Goal: Task Accomplishment & Management: Manage account settings

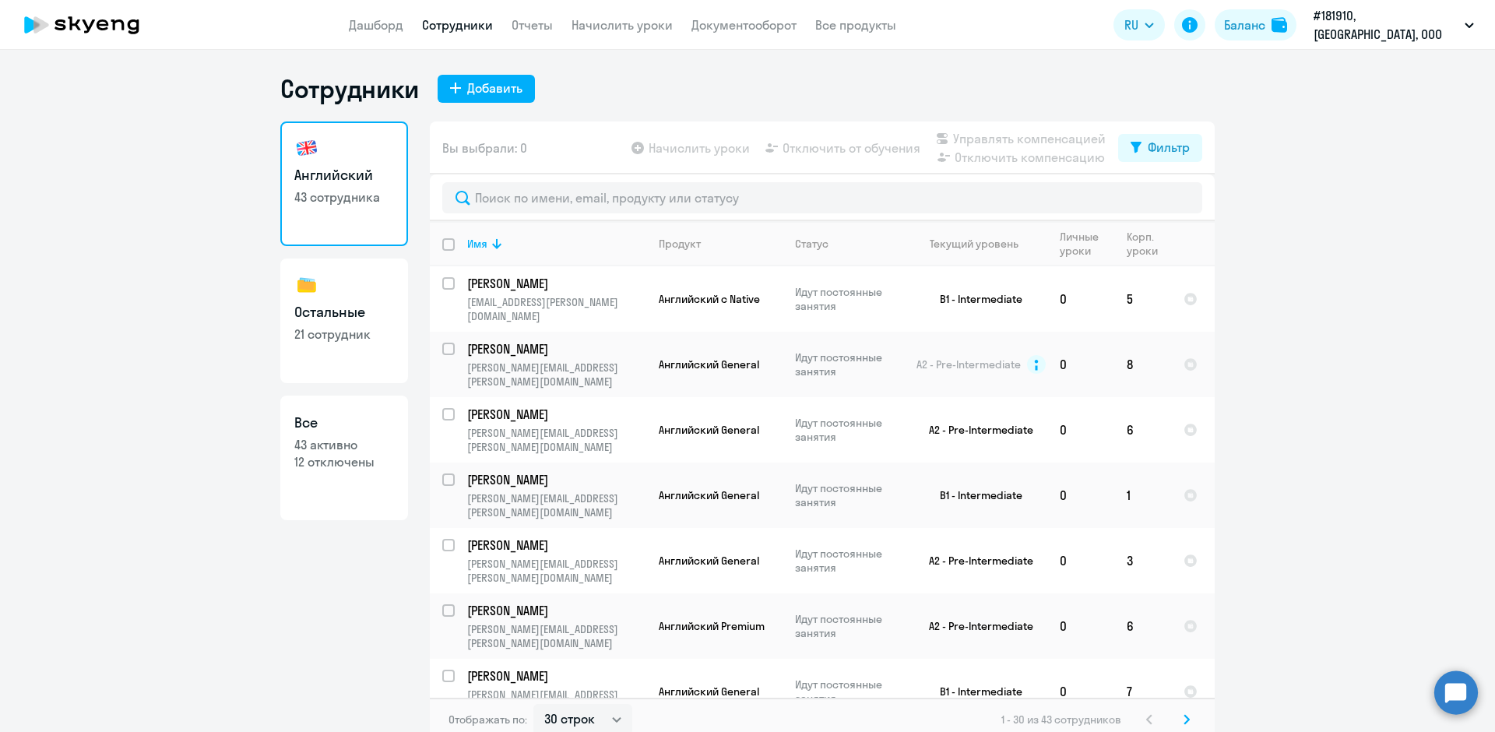
select select "30"
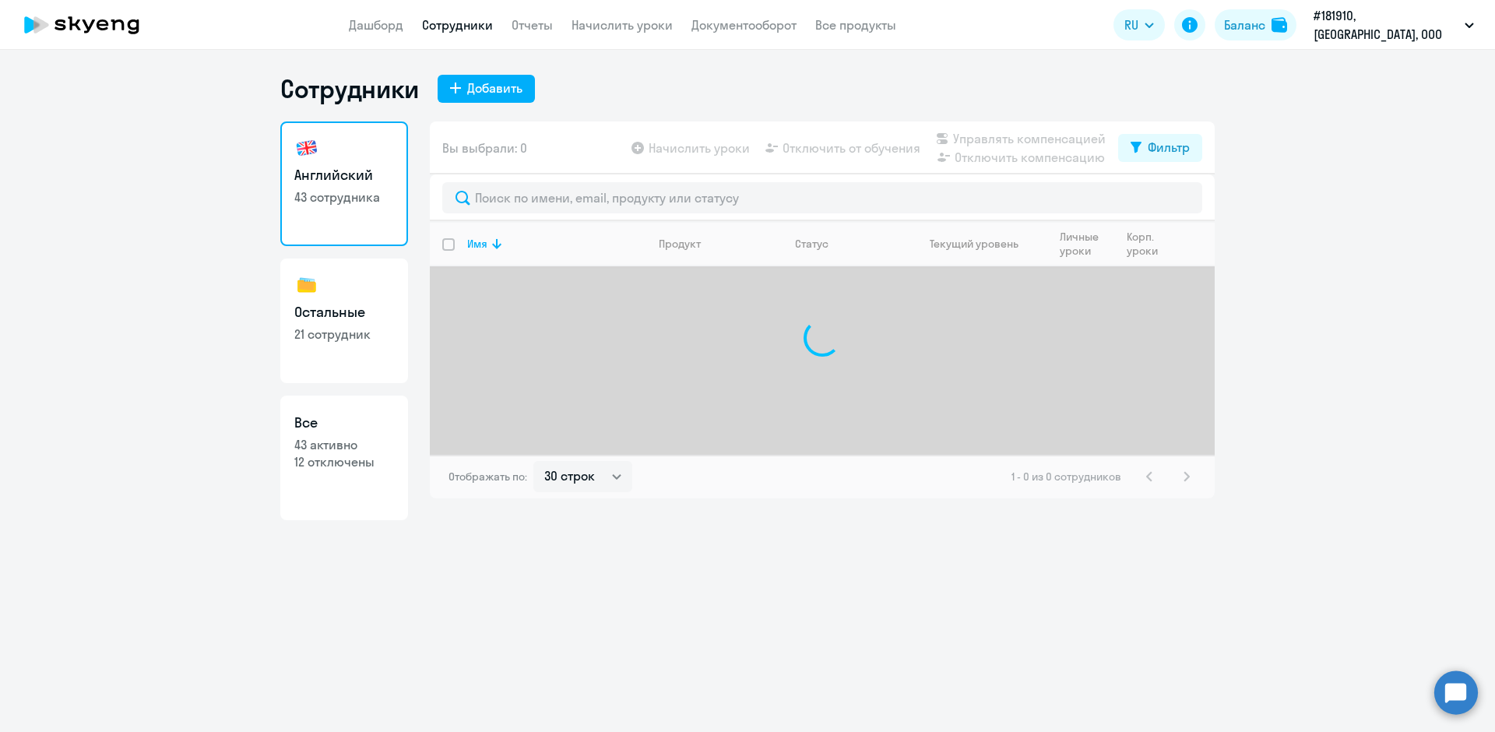
select select "30"
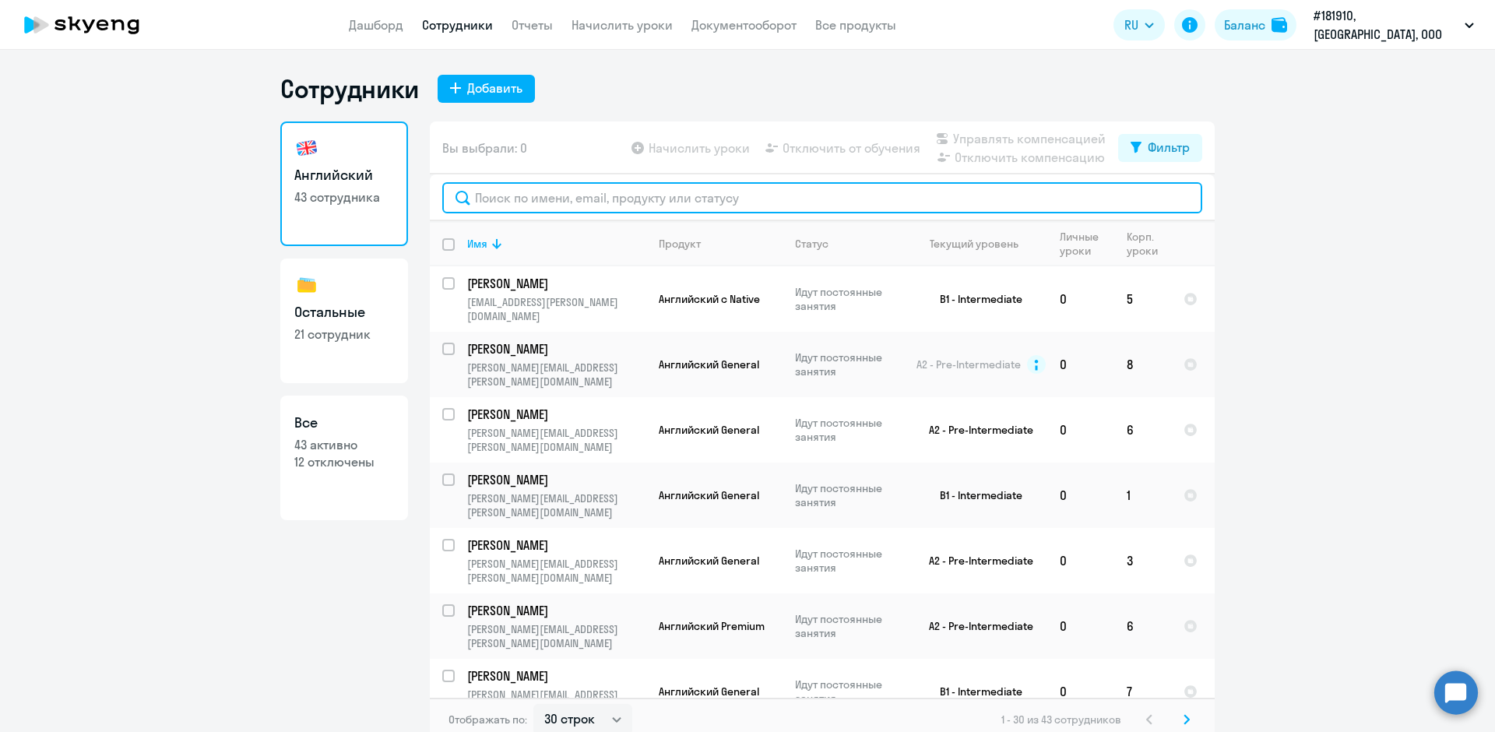
click at [512, 203] on input "text" at bounding box center [822, 197] width 760 height 31
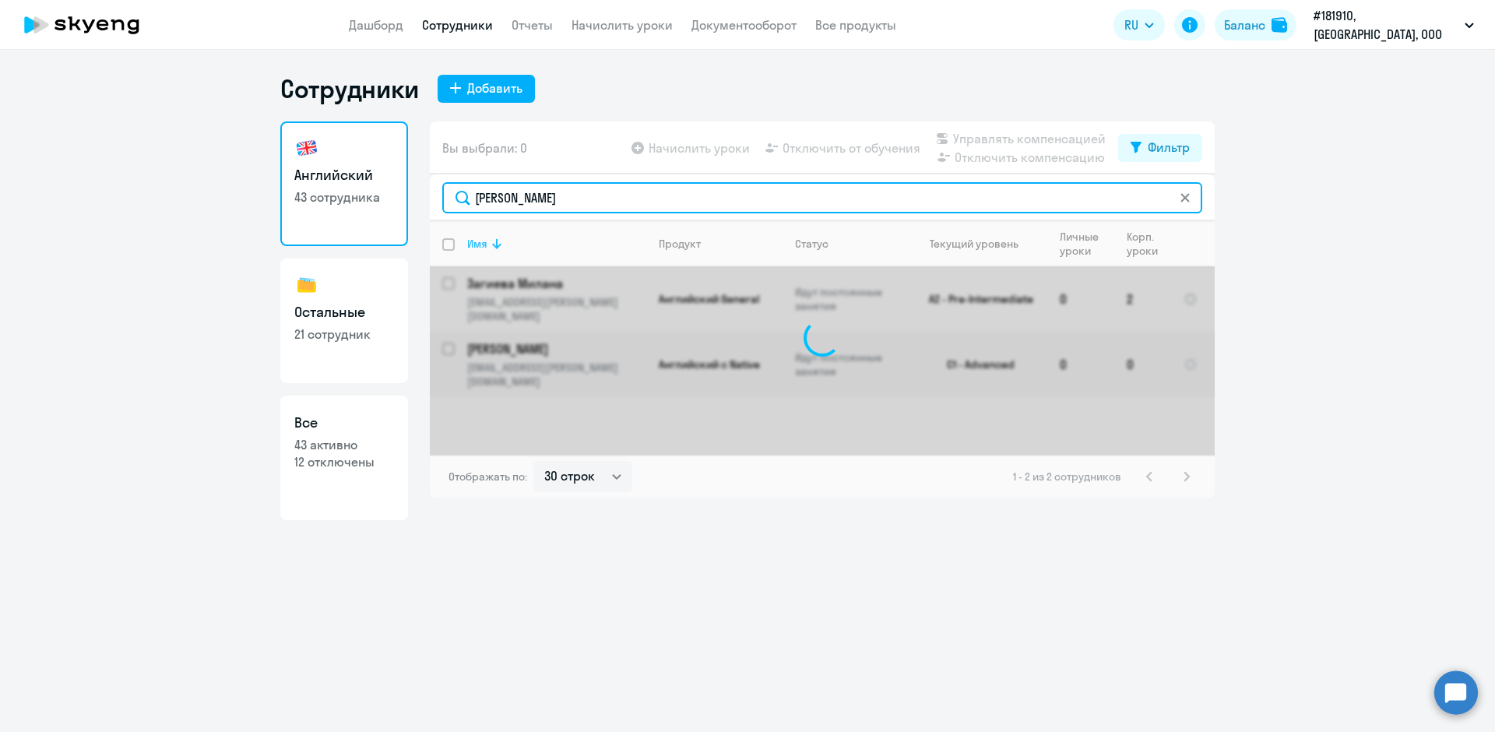
type input "загиева"
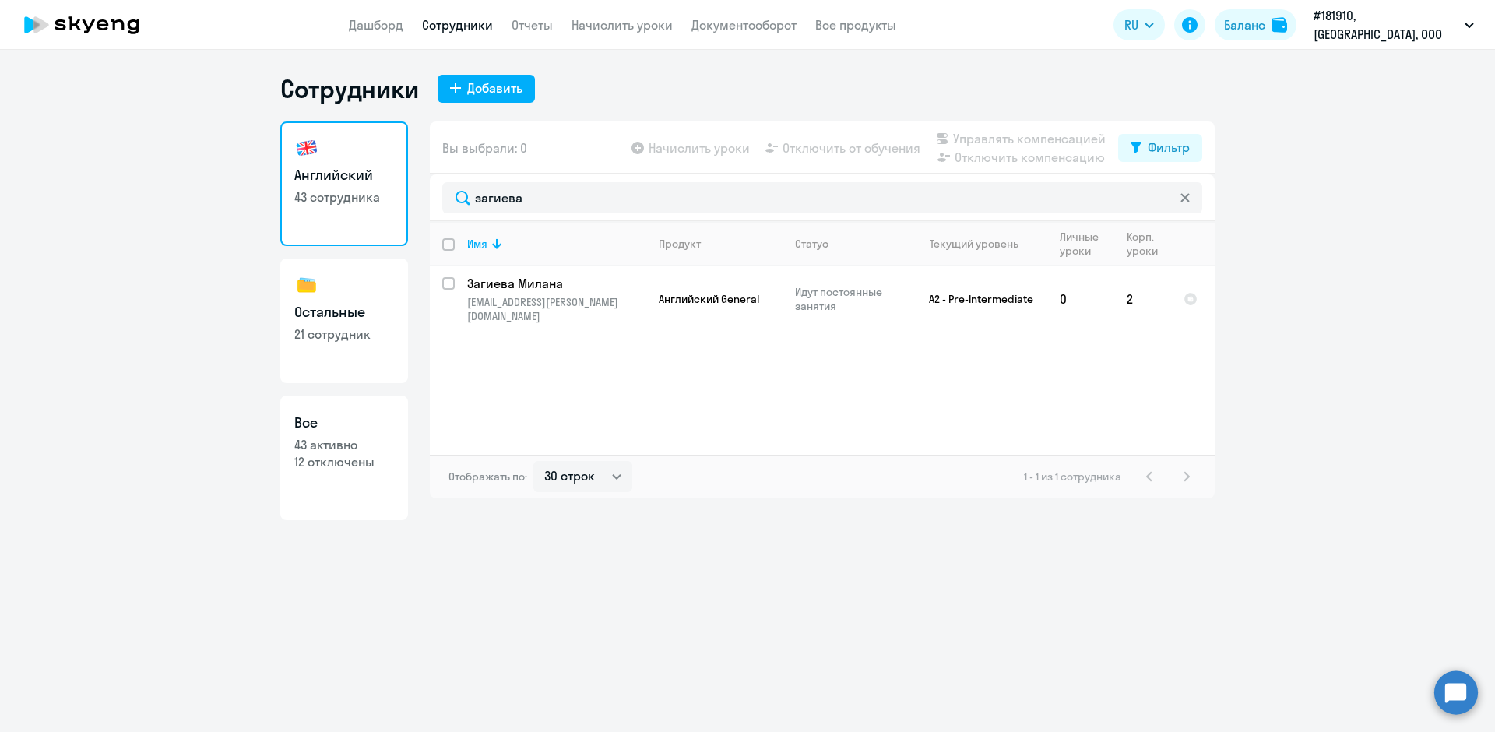
click at [608, 16] on app-menu-item-link "Начислить уроки" at bounding box center [622, 25] width 101 height 19
click at [608, 23] on link "Начислить уроки" at bounding box center [622, 25] width 101 height 16
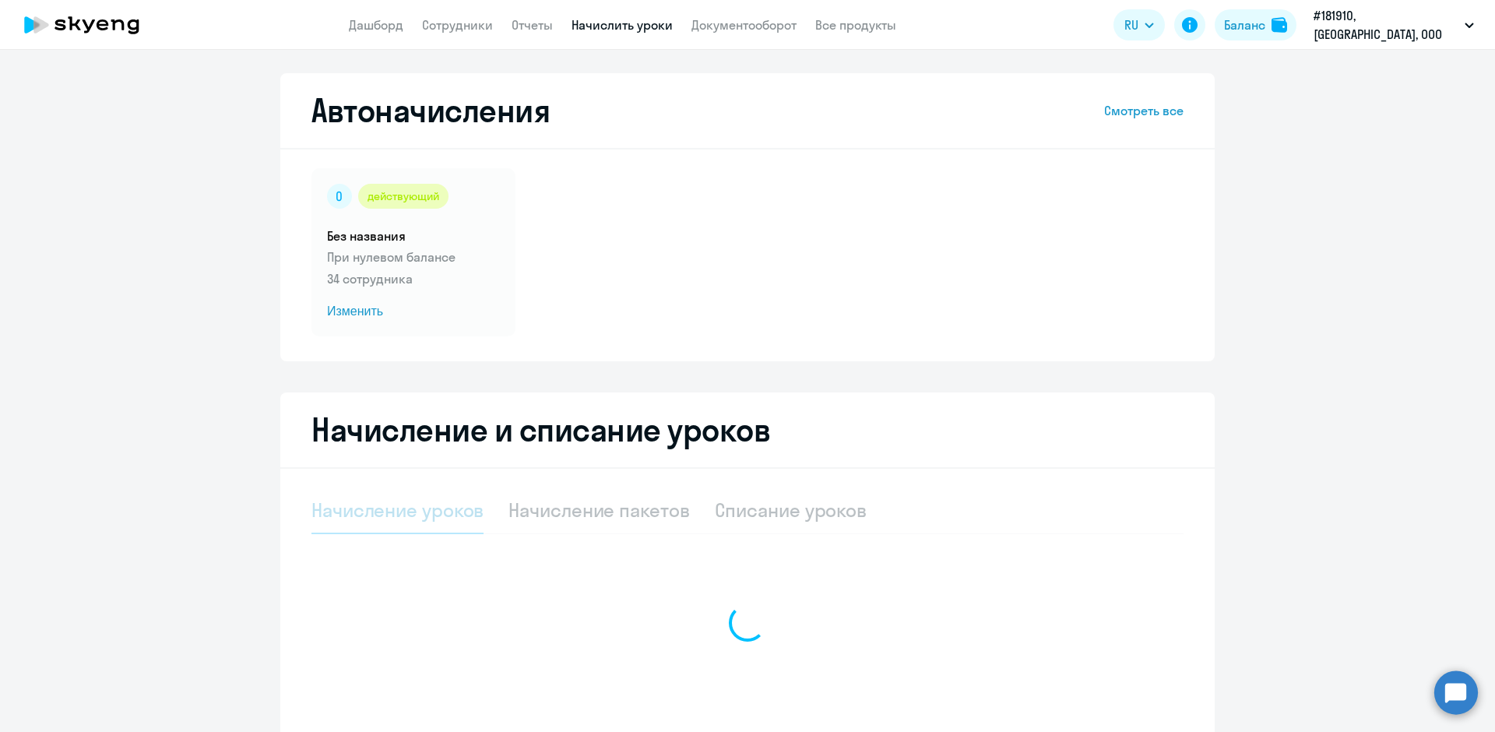
select select "10"
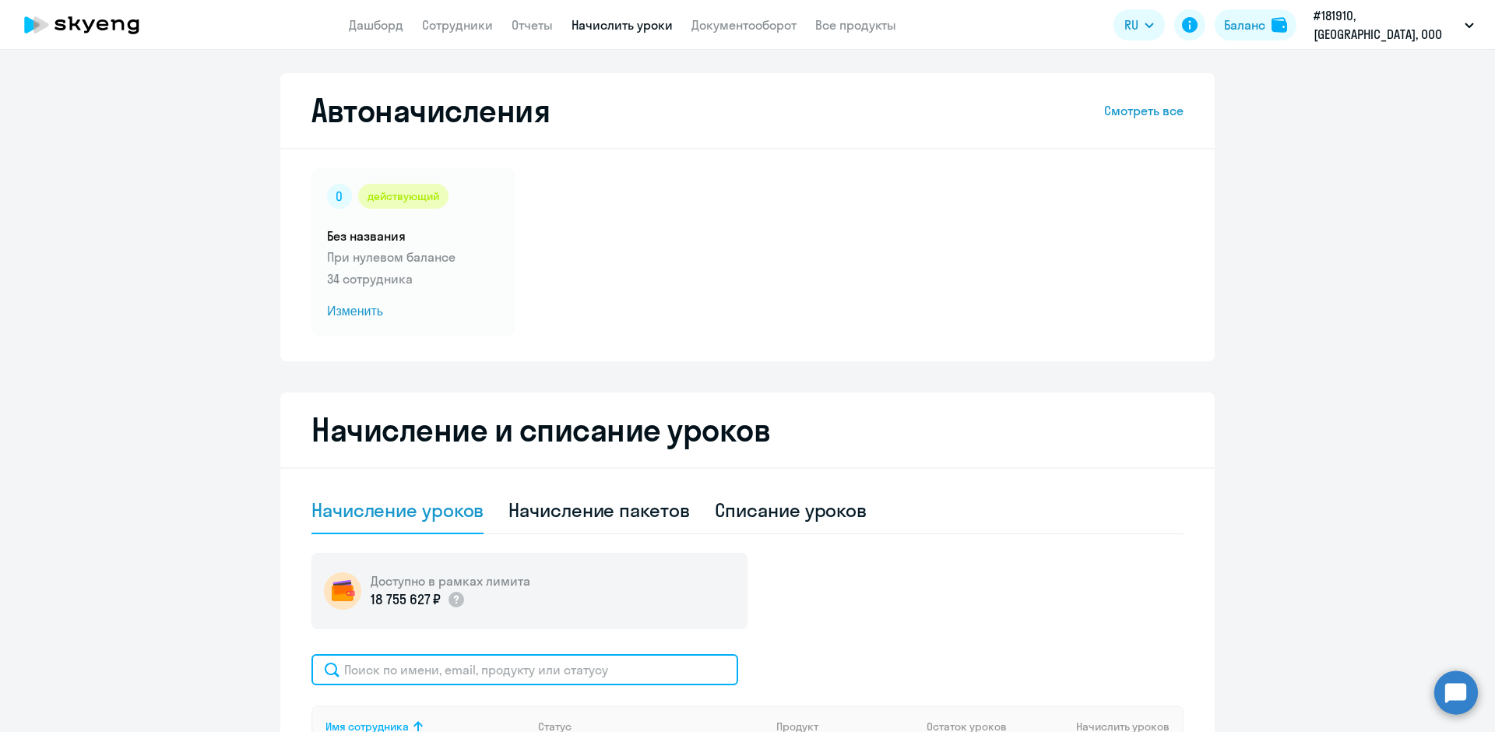
click at [369, 664] on input "text" at bounding box center [524, 669] width 427 height 31
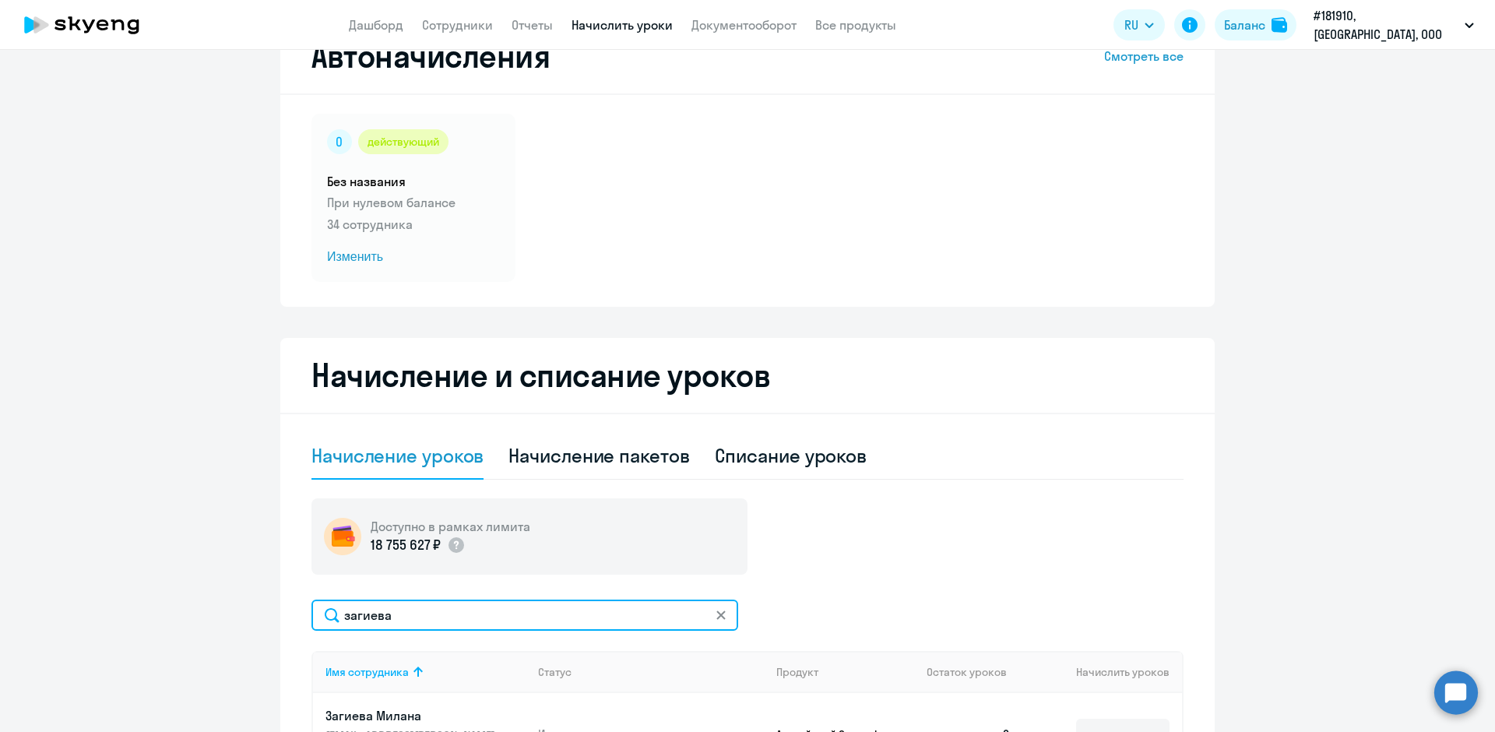
scroll to position [156, 0]
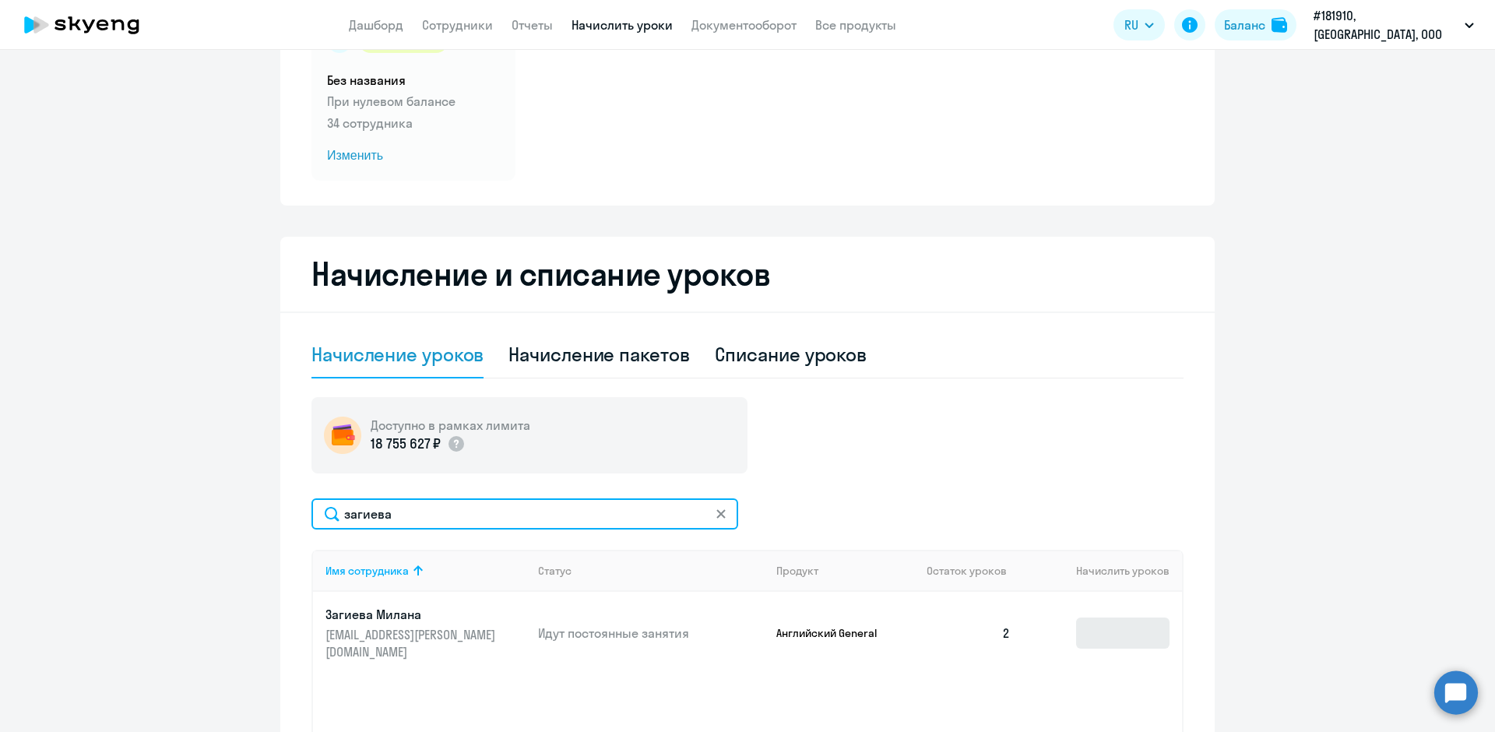
type input "загиева"
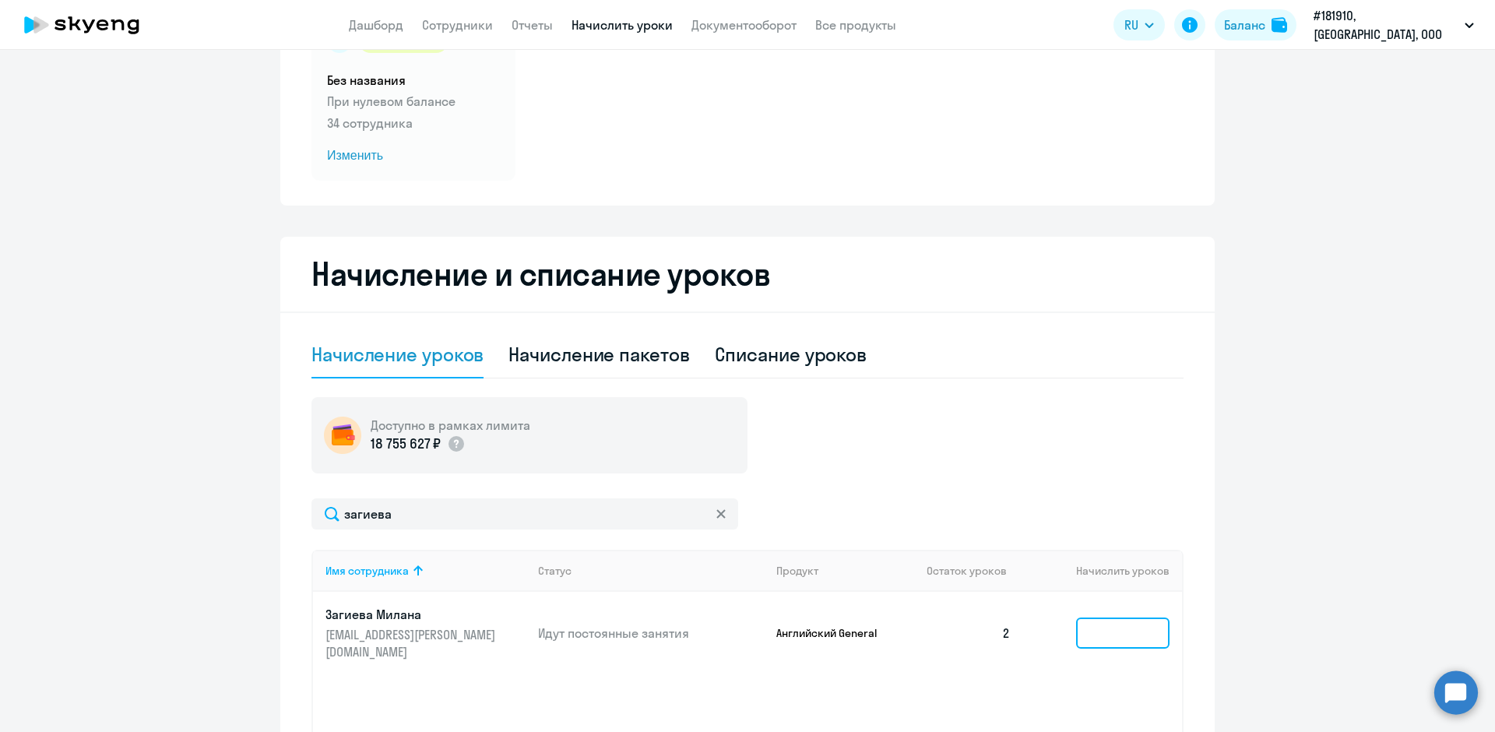
click at [1083, 623] on input at bounding box center [1122, 633] width 93 height 31
